Goal: Task Accomplishment & Management: Use online tool/utility

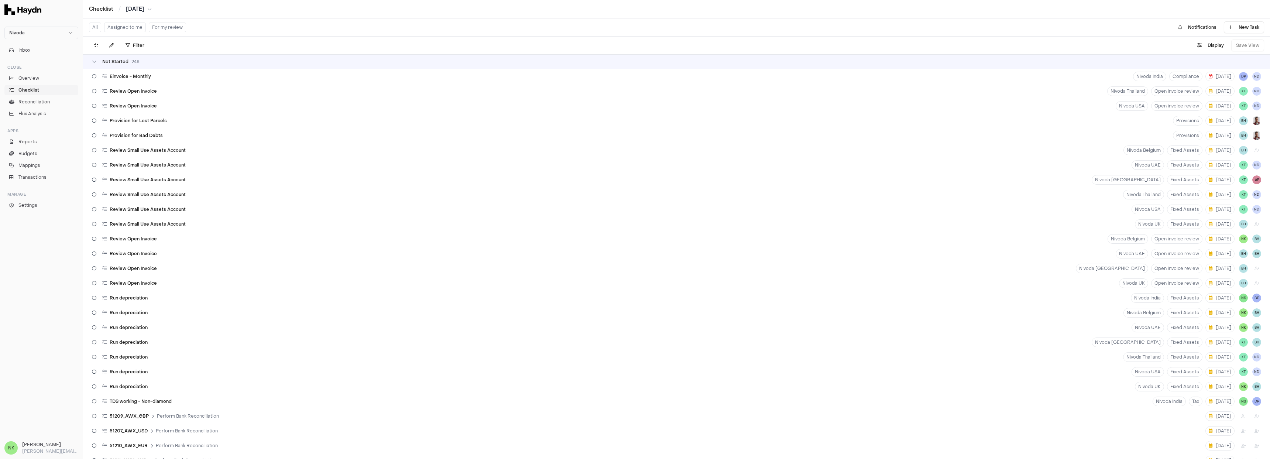
click at [125, 28] on button "Assigned to me" at bounding box center [125, 28] width 42 height 10
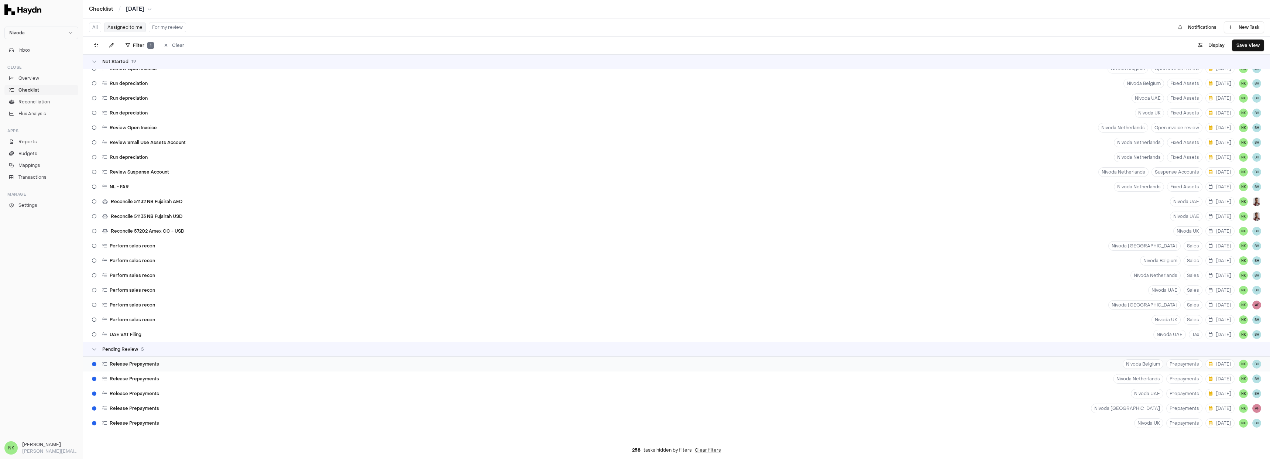
scroll to position [12, 0]
click at [318, 413] on div "Release Prepayments Nivoda UK Prepayments [DATE] NK BH" at bounding box center [676, 419] width 1187 height 15
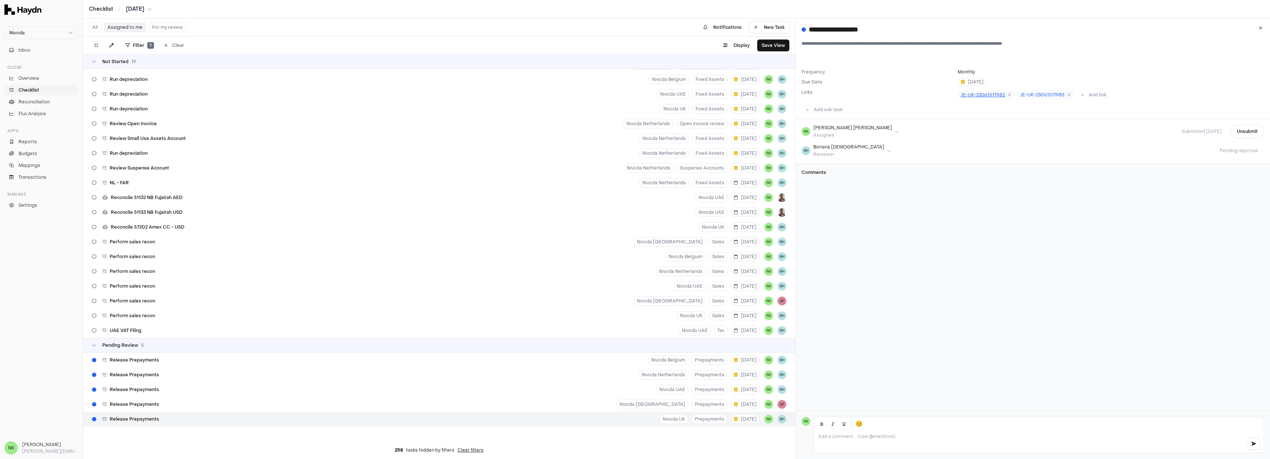
click at [970, 93] on span "JE-UK-23061517982" at bounding box center [982, 95] width 44 height 6
click at [1024, 93] on span "JE-UK-23061517983" at bounding box center [1042, 95] width 44 height 6
click at [227, 390] on div "Release Prepayments Nivoda UAE Prepayments [DATE] NK BH" at bounding box center [439, 389] width 712 height 15
click at [1031, 93] on span "Prepayments release UAE - [DATE]" at bounding box center [999, 95] width 78 height 6
click at [347, 373] on div "Release Prepayments Nivoda Netherlands Prepayments [DATE] NK BH" at bounding box center [439, 374] width 712 height 15
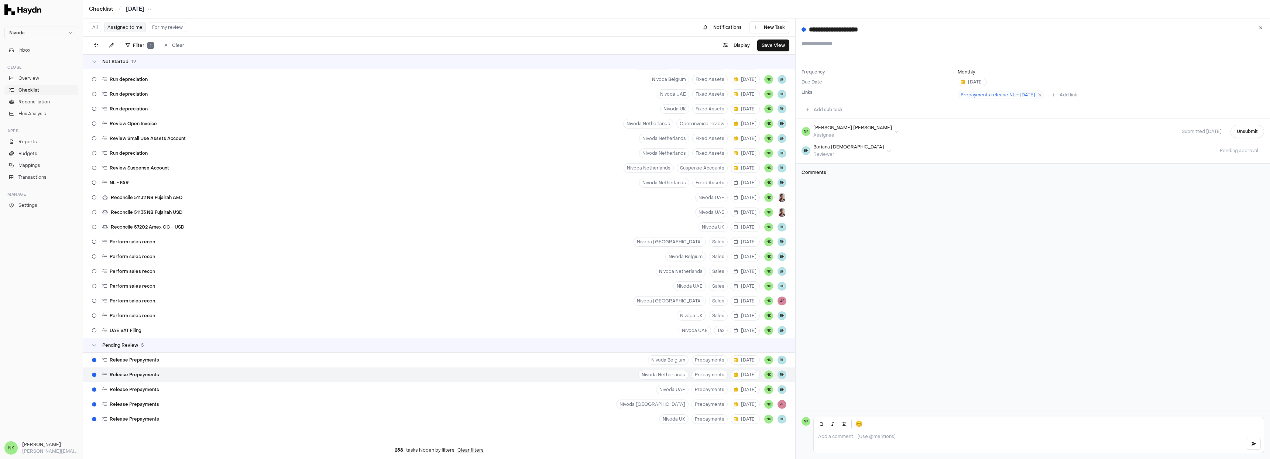
click at [1028, 98] on link "Prepayments release NL - [DATE]" at bounding box center [1000, 94] width 87 height 9
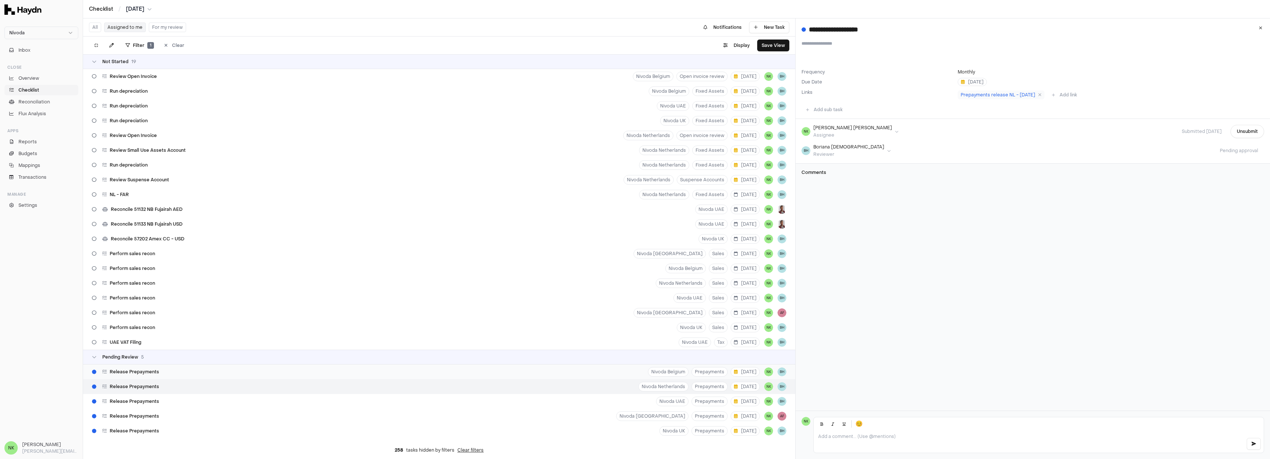
click at [436, 374] on div "Release Prepayments Nivoda Belgium Prepayments [DATE] NK BH" at bounding box center [439, 371] width 712 height 15
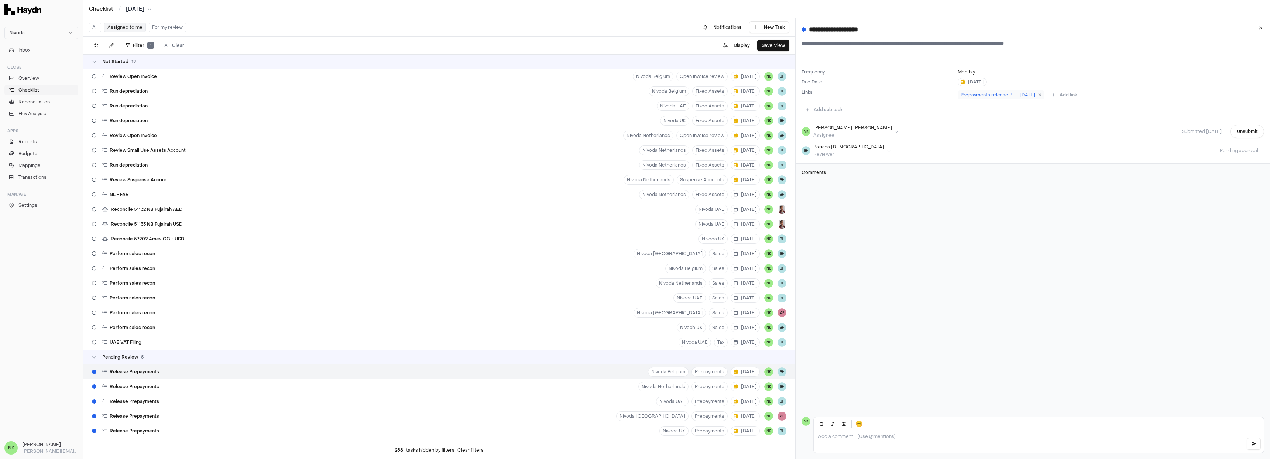
click at [1028, 98] on link "Prepayments release BE - [DATE]" at bounding box center [1000, 94] width 87 height 9
click at [175, 45] on button "Clear" at bounding box center [174, 45] width 29 height 12
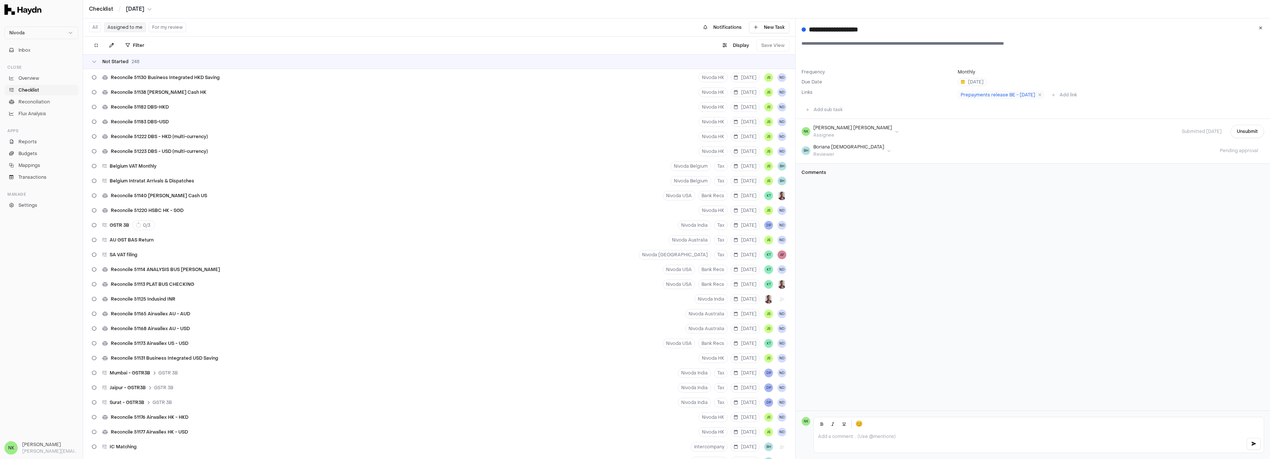
click at [146, 8] on html "Nivoda Inbox Close Overview Checklist Reconciliation Flux Analysis Apps Reports…" at bounding box center [635, 229] width 1270 height 459
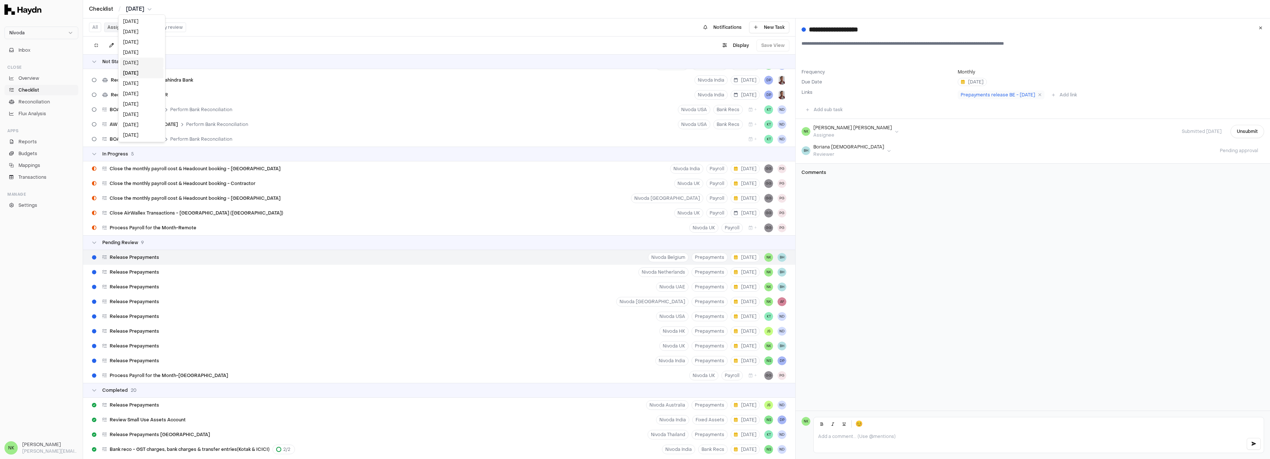
scroll to position [3585, 0]
click at [138, 81] on div "[DATE]" at bounding box center [142, 83] width 44 height 10
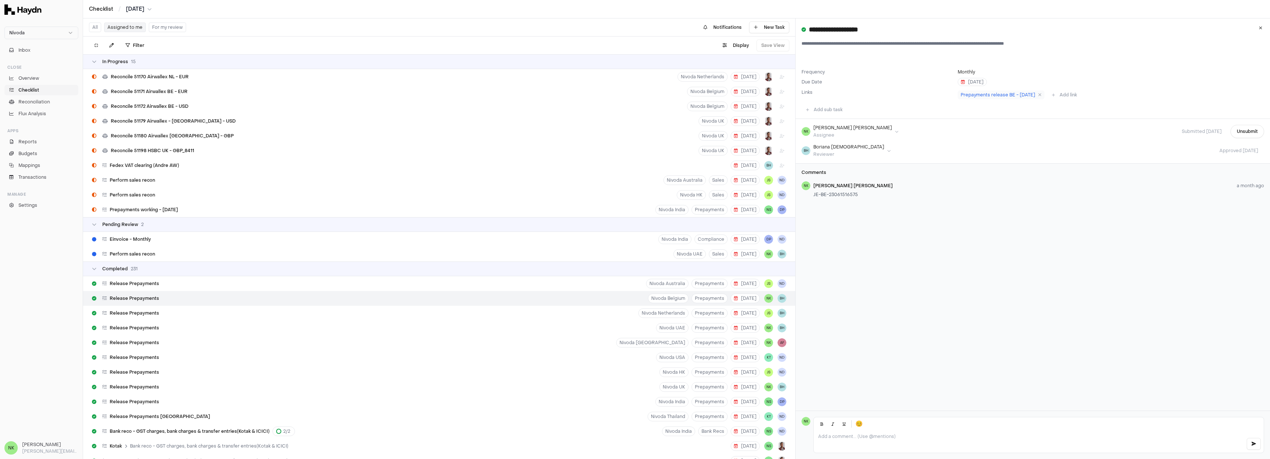
scroll to position [499, 0]
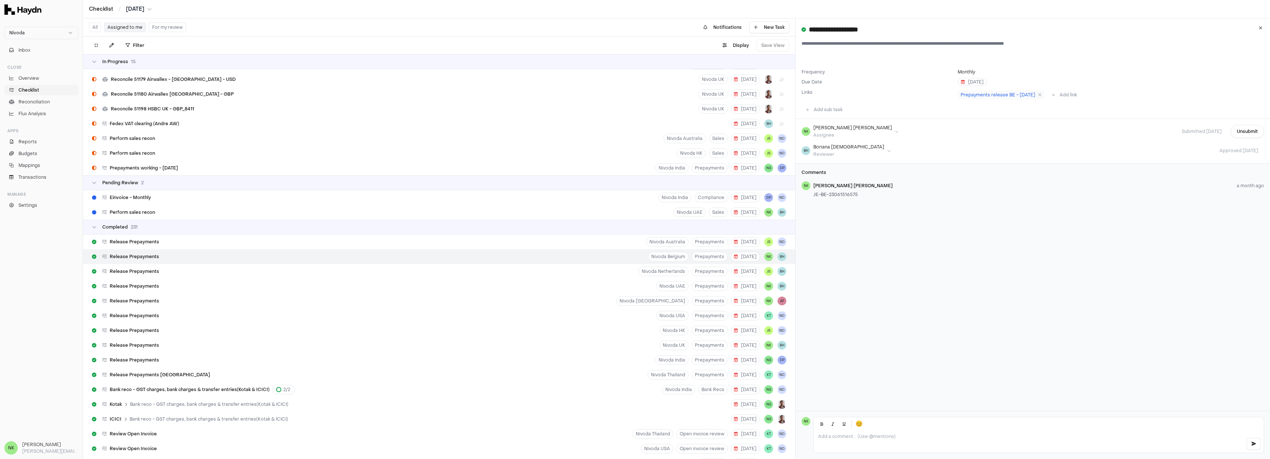
click at [160, 28] on button "For my review" at bounding box center [167, 28] width 37 height 10
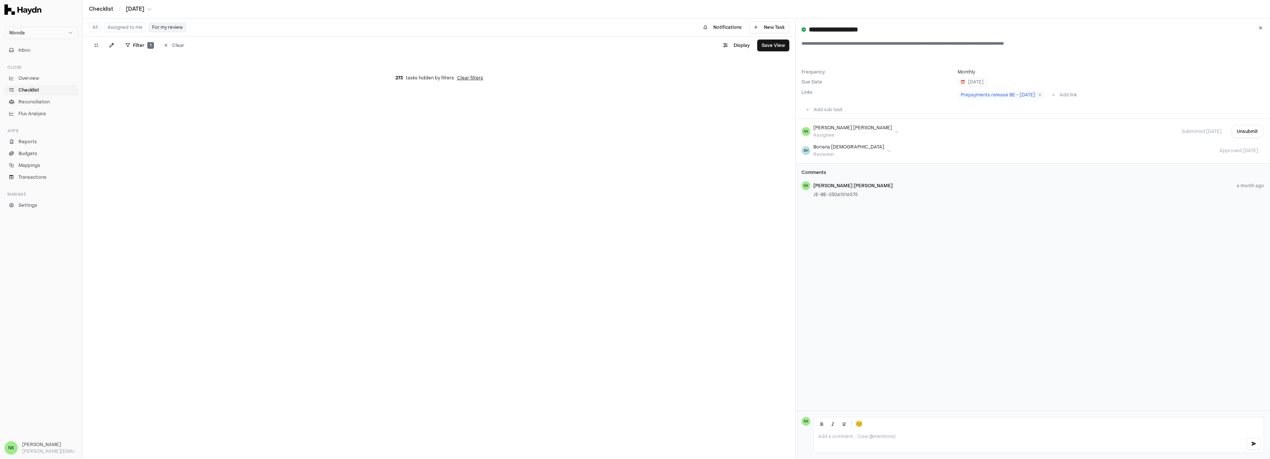
click at [138, 28] on button "Assigned to me" at bounding box center [125, 28] width 42 height 10
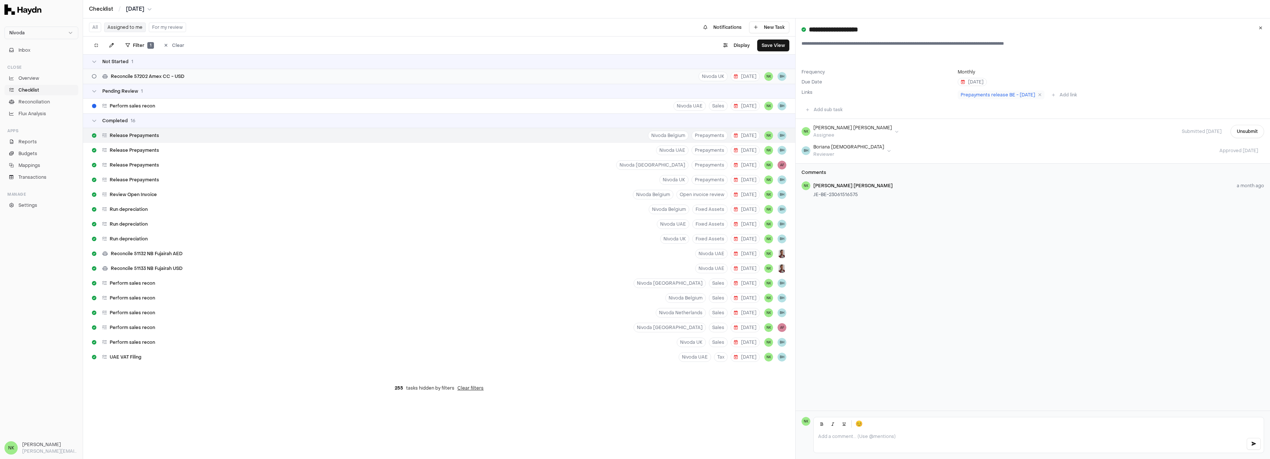
click at [157, 78] on span "Reconcile 57202 Amex CC - USD" at bounding box center [147, 76] width 73 height 6
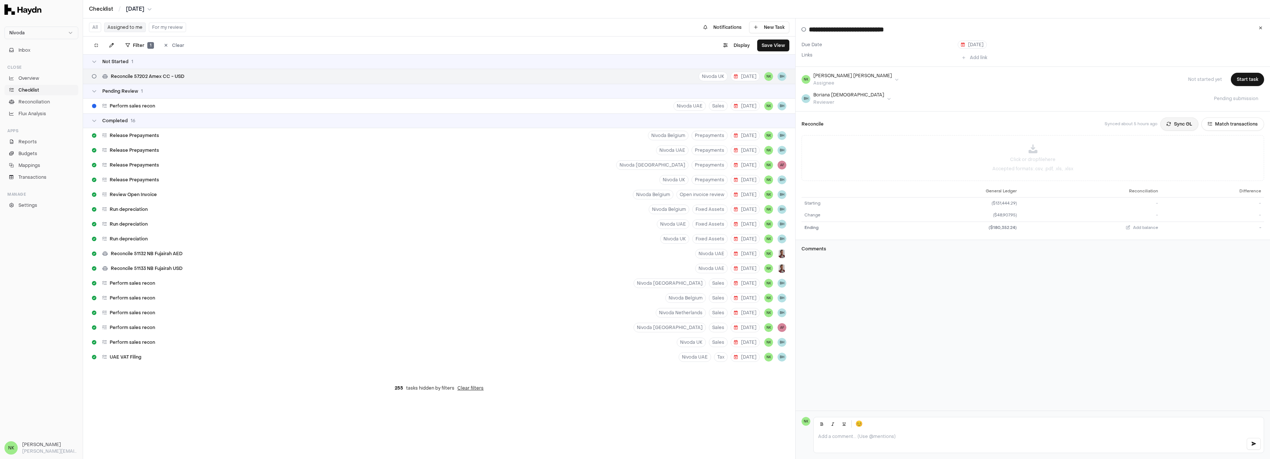
click at [1179, 121] on button "Sync GL" at bounding box center [1179, 123] width 38 height 13
click at [1241, 81] on button "Start task" at bounding box center [1247, 79] width 33 height 13
click at [1197, 81] on button "Cancel start" at bounding box center [1203, 79] width 40 height 13
click at [1231, 120] on button "Match transactions" at bounding box center [1232, 123] width 63 height 13
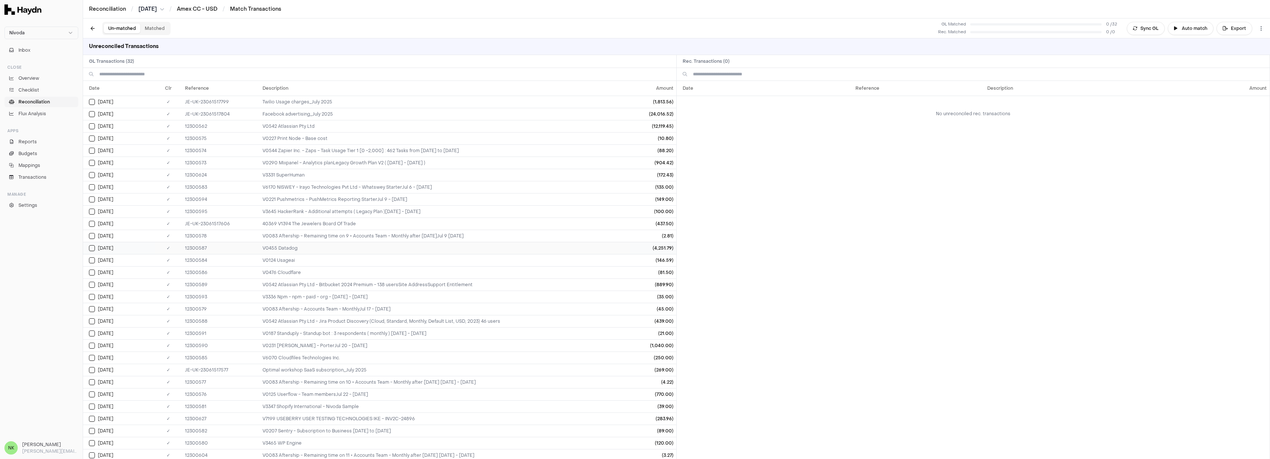
scroll to position [27, 0]
